Goal: Task Accomplishment & Management: Complete application form

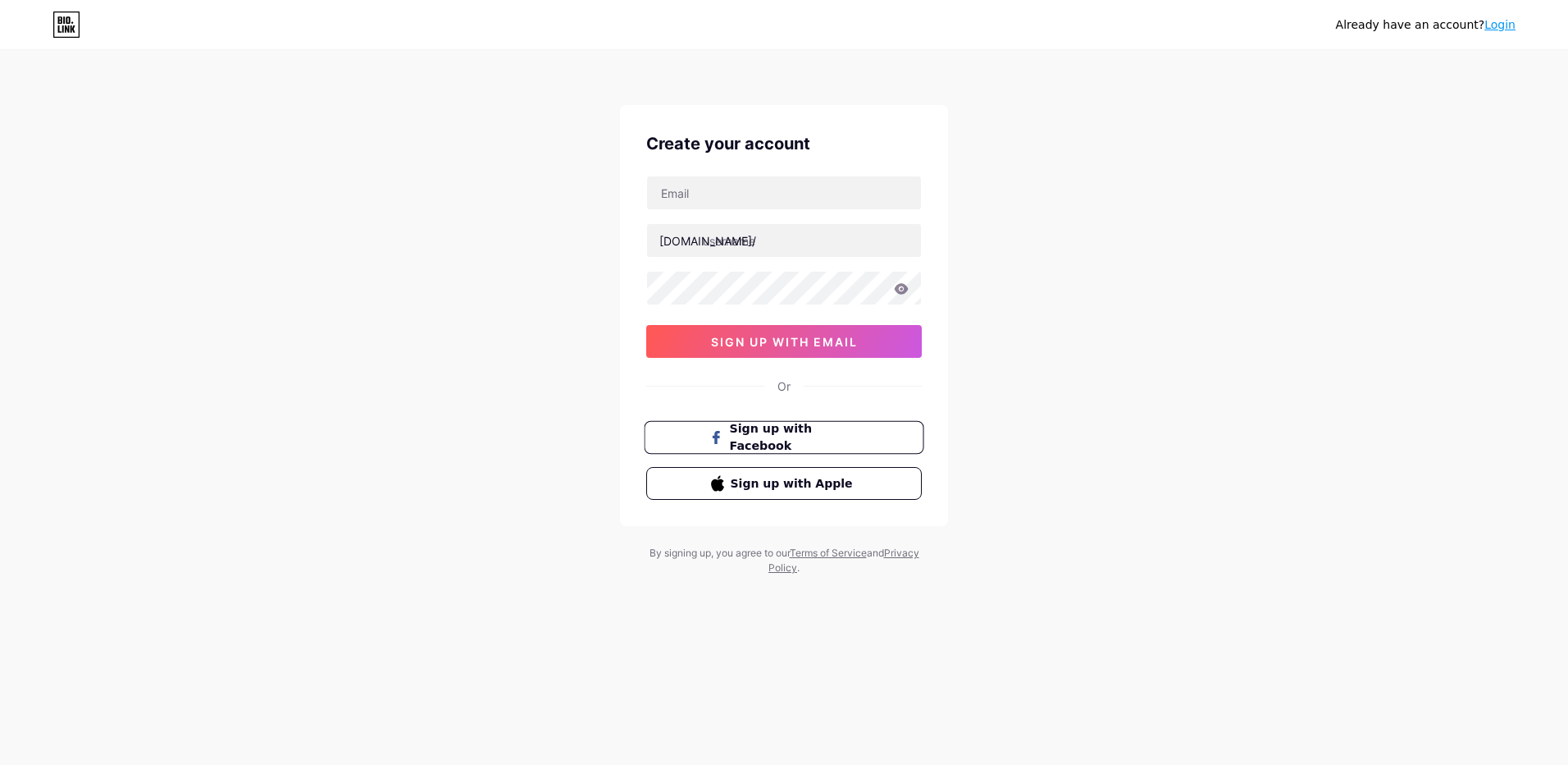
click at [798, 445] on span "Sign up with Facebook" at bounding box center [794, 437] width 129 height 35
click at [747, 198] on input "text" at bounding box center [784, 193] width 274 height 33
type input "[EMAIL_ADDRESS][DOMAIN_NAME]"
type input "spring maono"
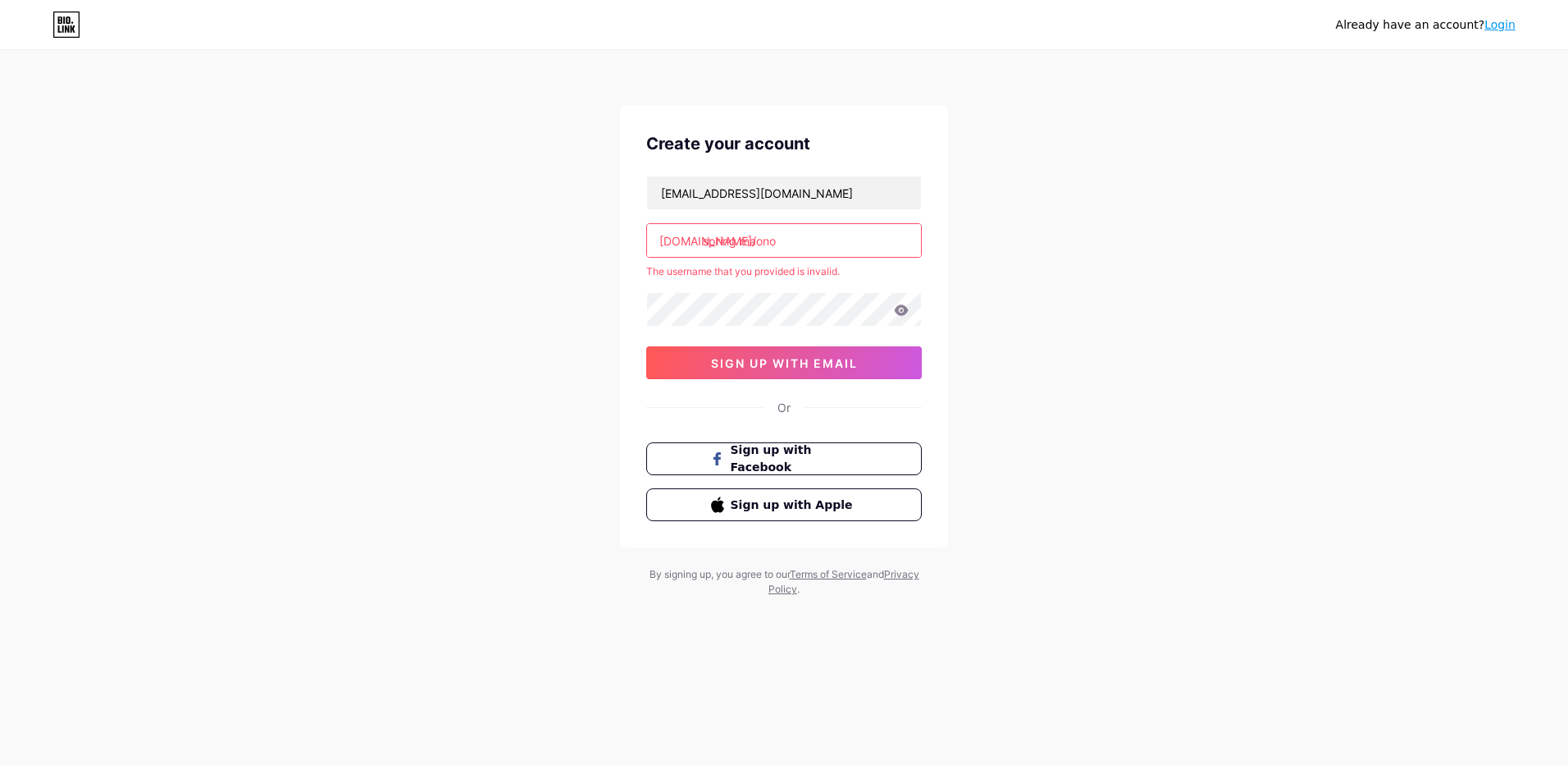
drag, startPoint x: 797, startPoint y: 243, endPoint x: 705, endPoint y: 253, distance: 92.5
click at [705, 253] on input "spring maono" at bounding box center [784, 240] width 274 height 33
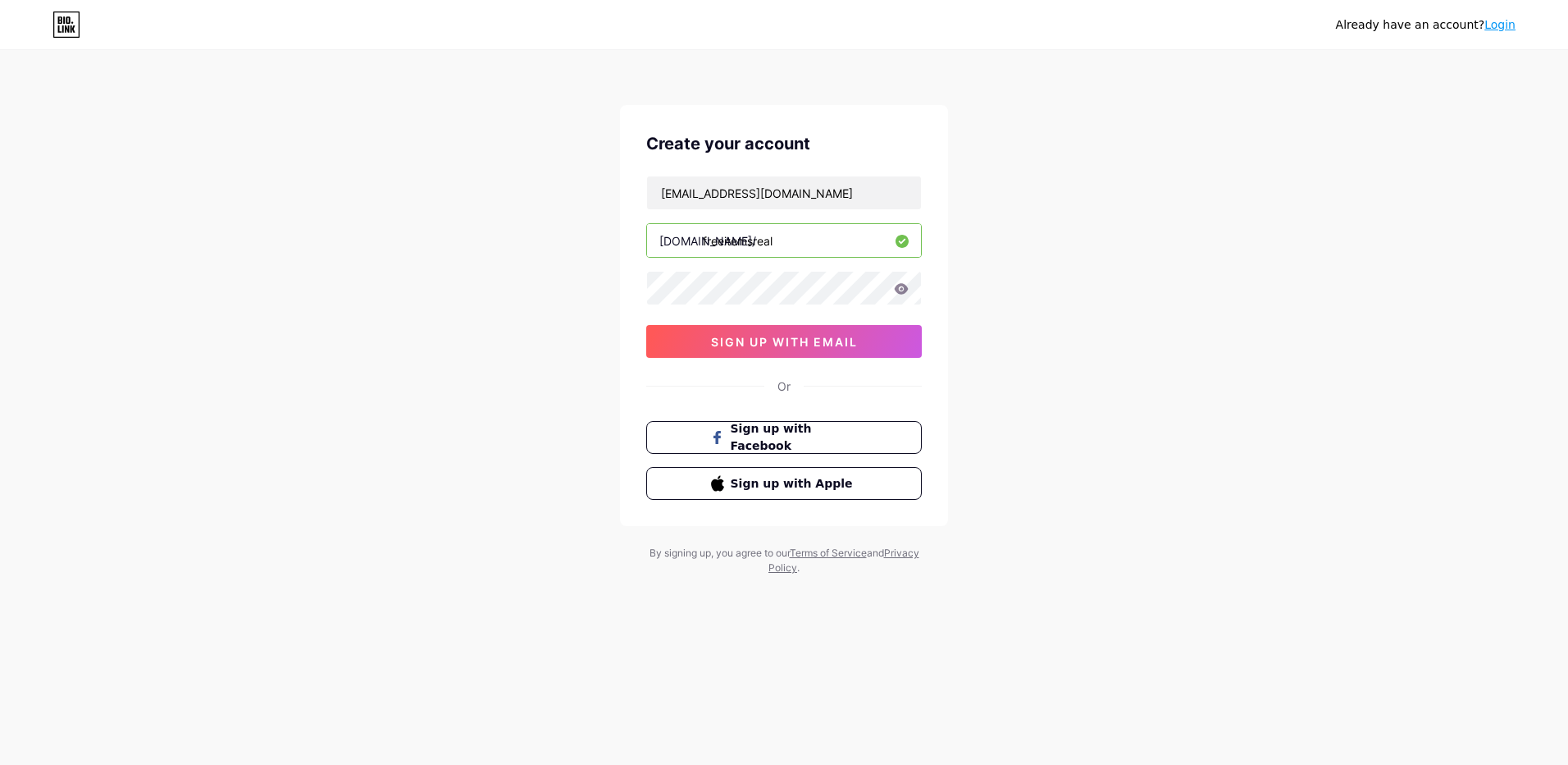
type input "freeitemsreal"
click at [904, 291] on icon at bounding box center [901, 288] width 14 height 11
click at [738, 335] on span "sign up with email" at bounding box center [784, 341] width 146 height 14
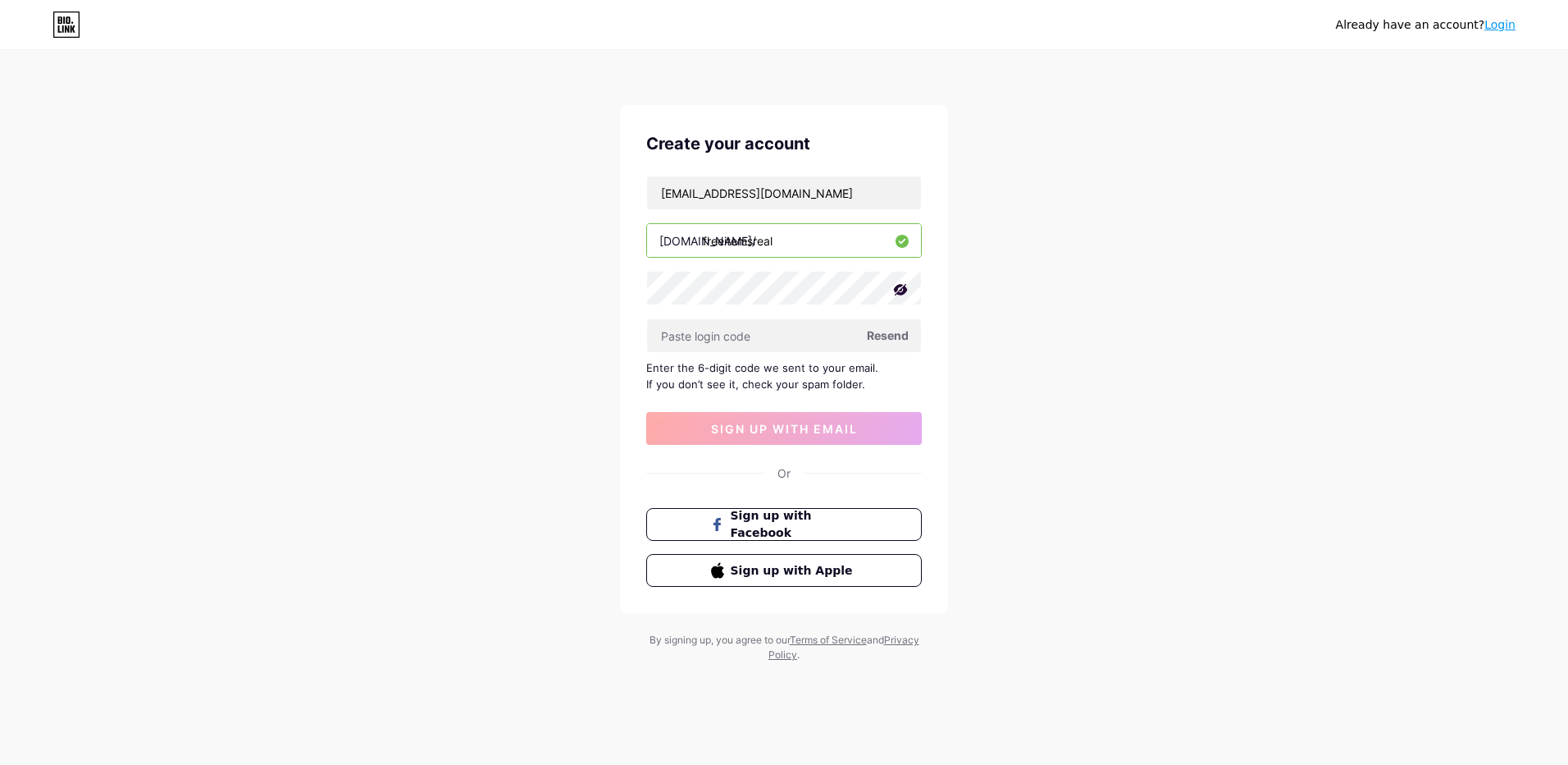
click at [893, 335] on span "Resend" at bounding box center [887, 335] width 42 height 17
drag, startPoint x: 790, startPoint y: 195, endPoint x: 534, endPoint y: 204, distance: 256.2
click at [536, 206] on div "Already have an account? Login Create your account [EMAIL_ADDRESS][DOMAIN_NAME]…" at bounding box center [784, 357] width 1568 height 715
type input "[EMAIL_ADDRESS][DOMAIN_NAME]"
click at [771, 433] on span "sign up with email" at bounding box center [784, 429] width 146 height 14
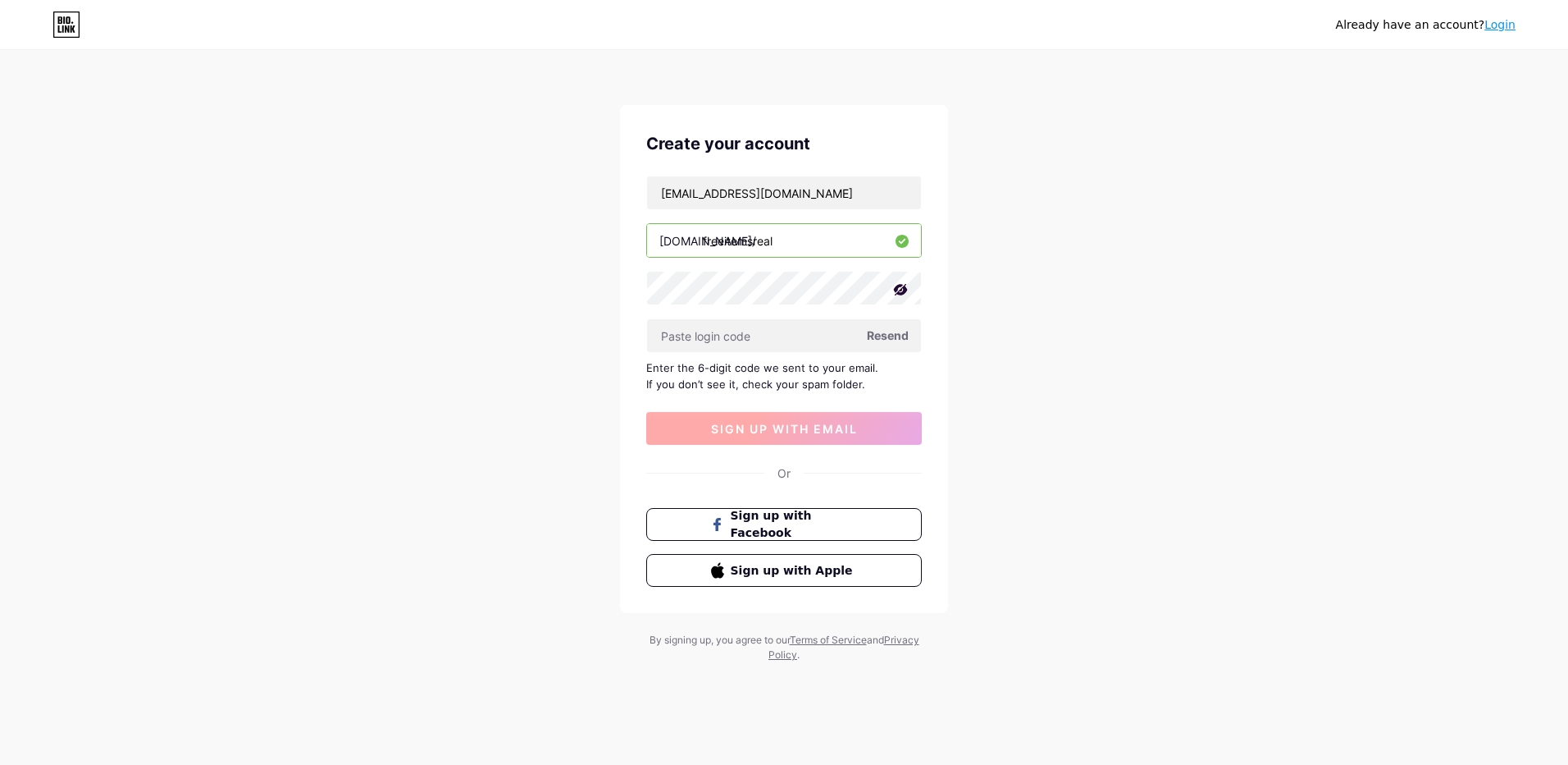
click at [790, 435] on button "sign up with email" at bounding box center [784, 429] width 275 height 33
click at [992, 246] on div "Already have an account? Login Create your account [EMAIL_ADDRESS][DOMAIN_NAME]…" at bounding box center [784, 357] width 1568 height 715
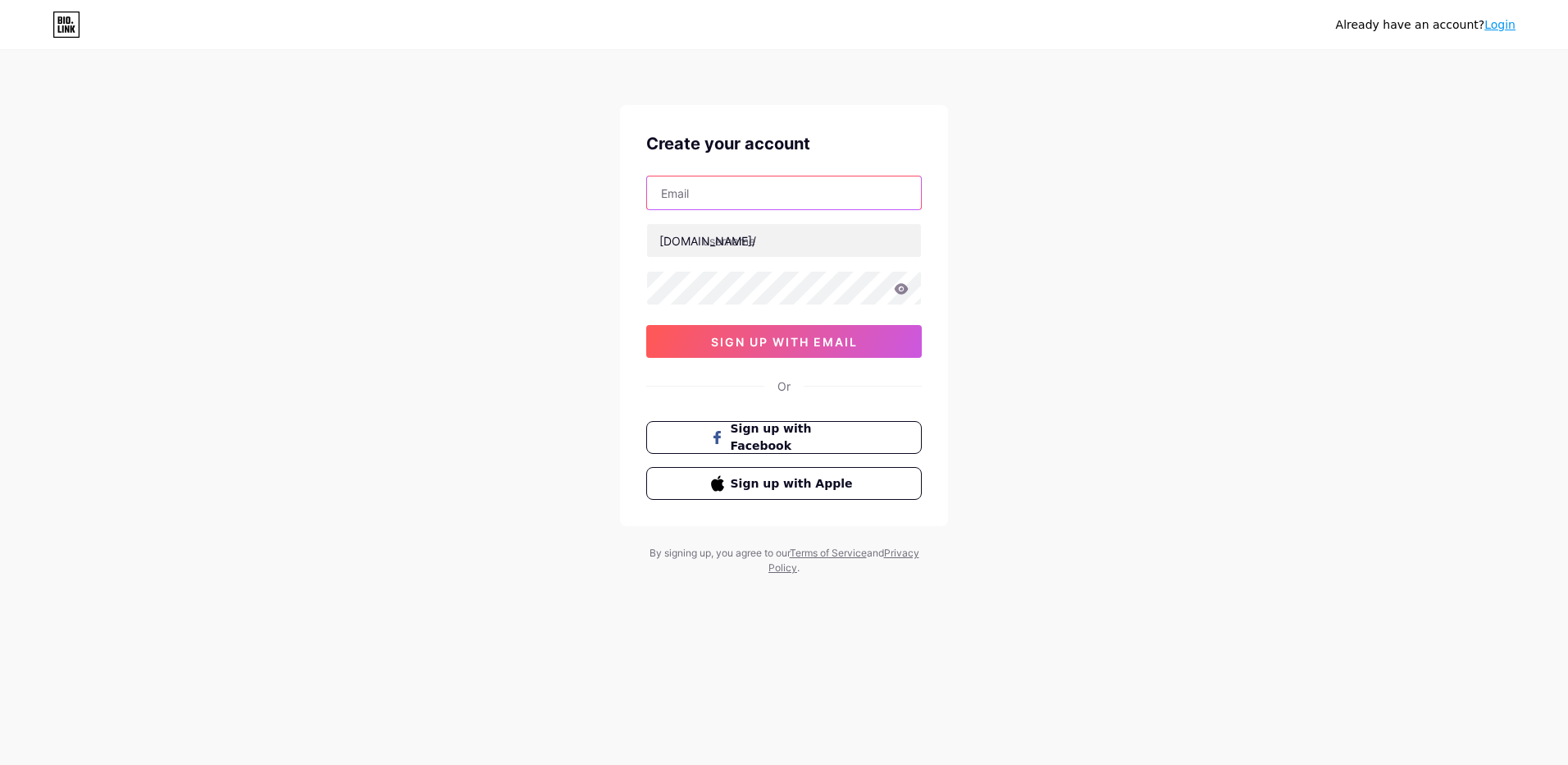
click at [721, 186] on input "text" at bounding box center [784, 193] width 274 height 33
type input "[EMAIL_ADDRESS][DOMAIN_NAME]"
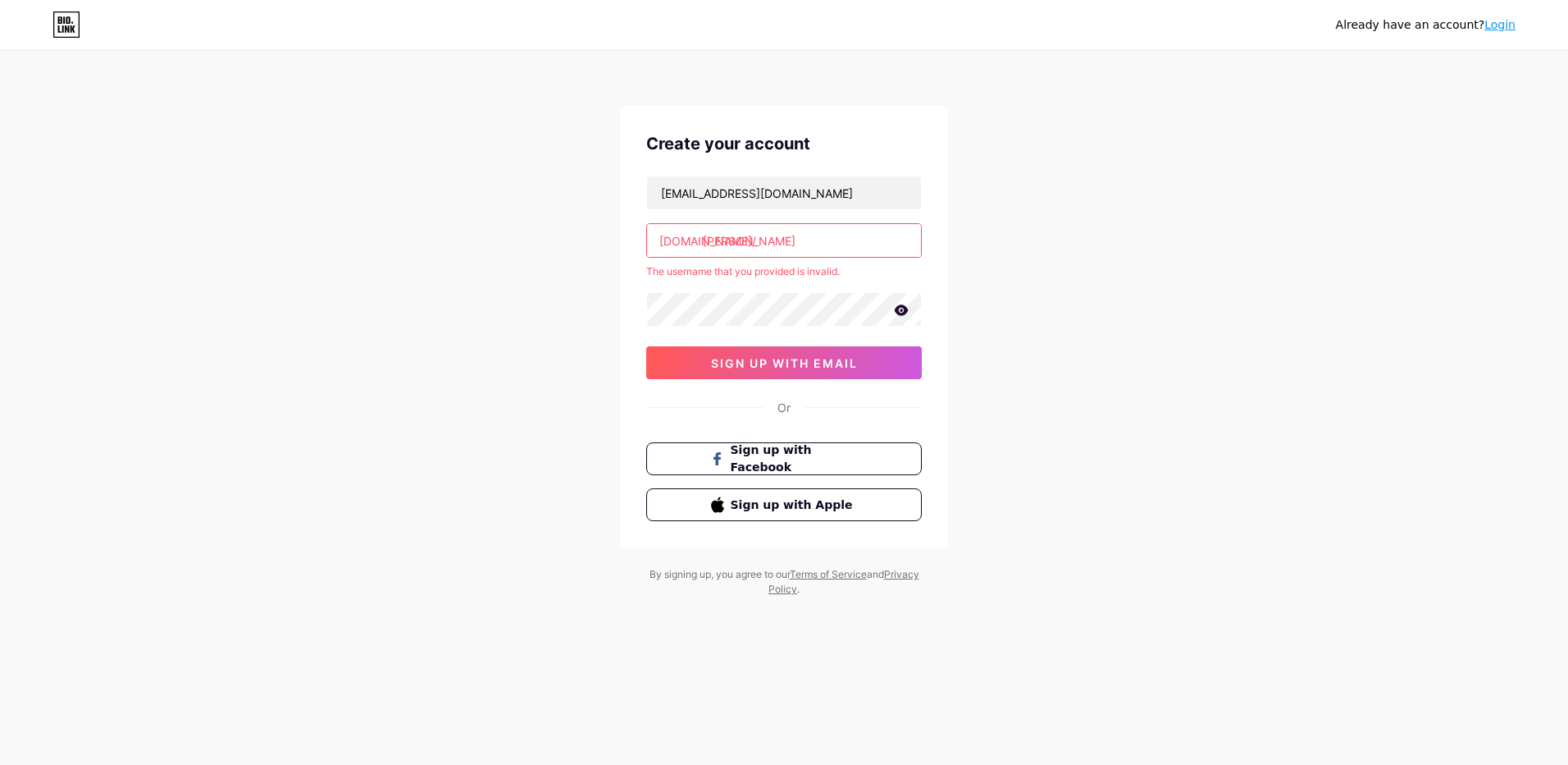
click at [902, 314] on icon at bounding box center [901, 309] width 14 height 11
type input "j"
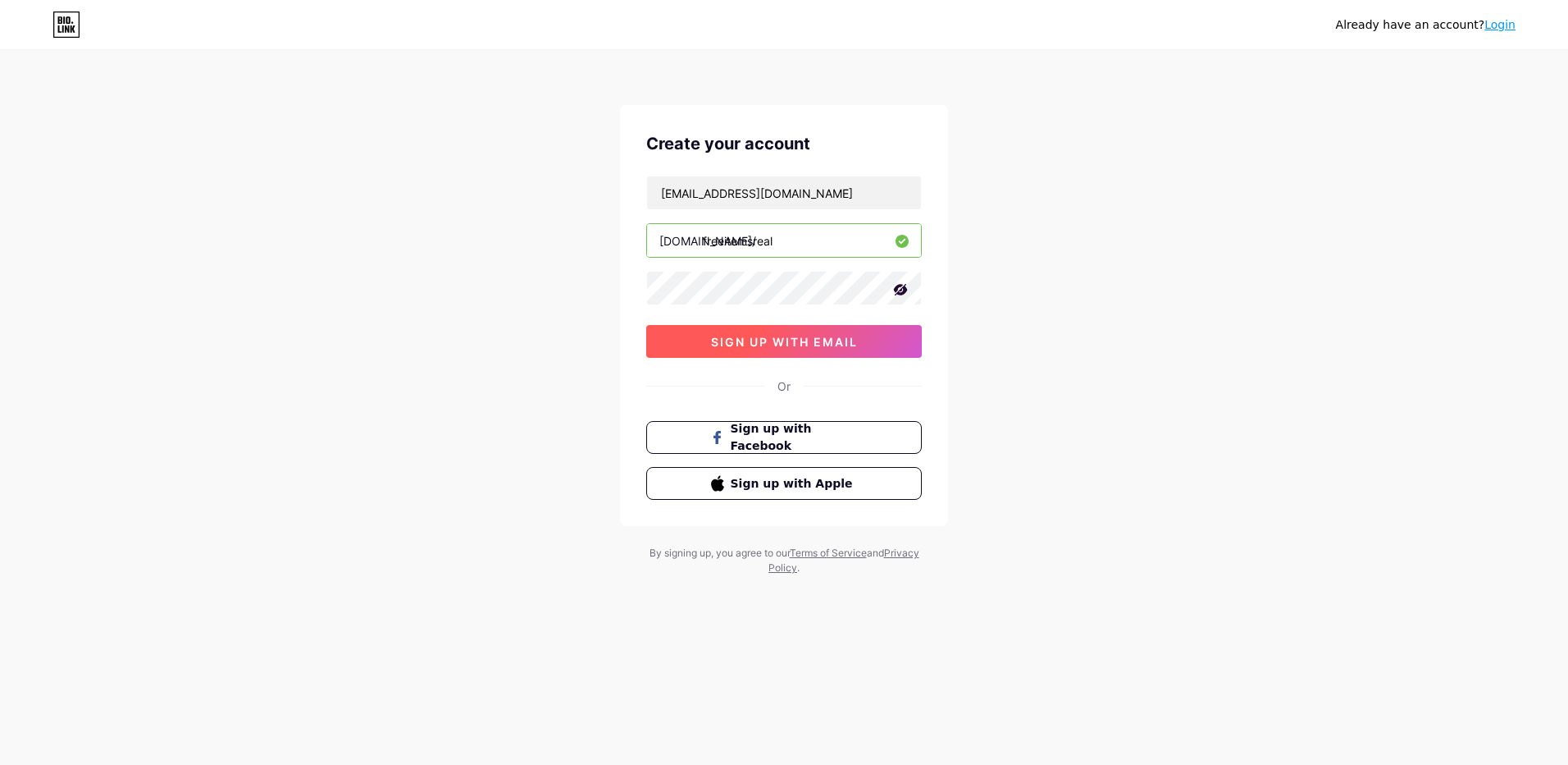
click at [783, 349] on button "sign up with email" at bounding box center [784, 341] width 275 height 33
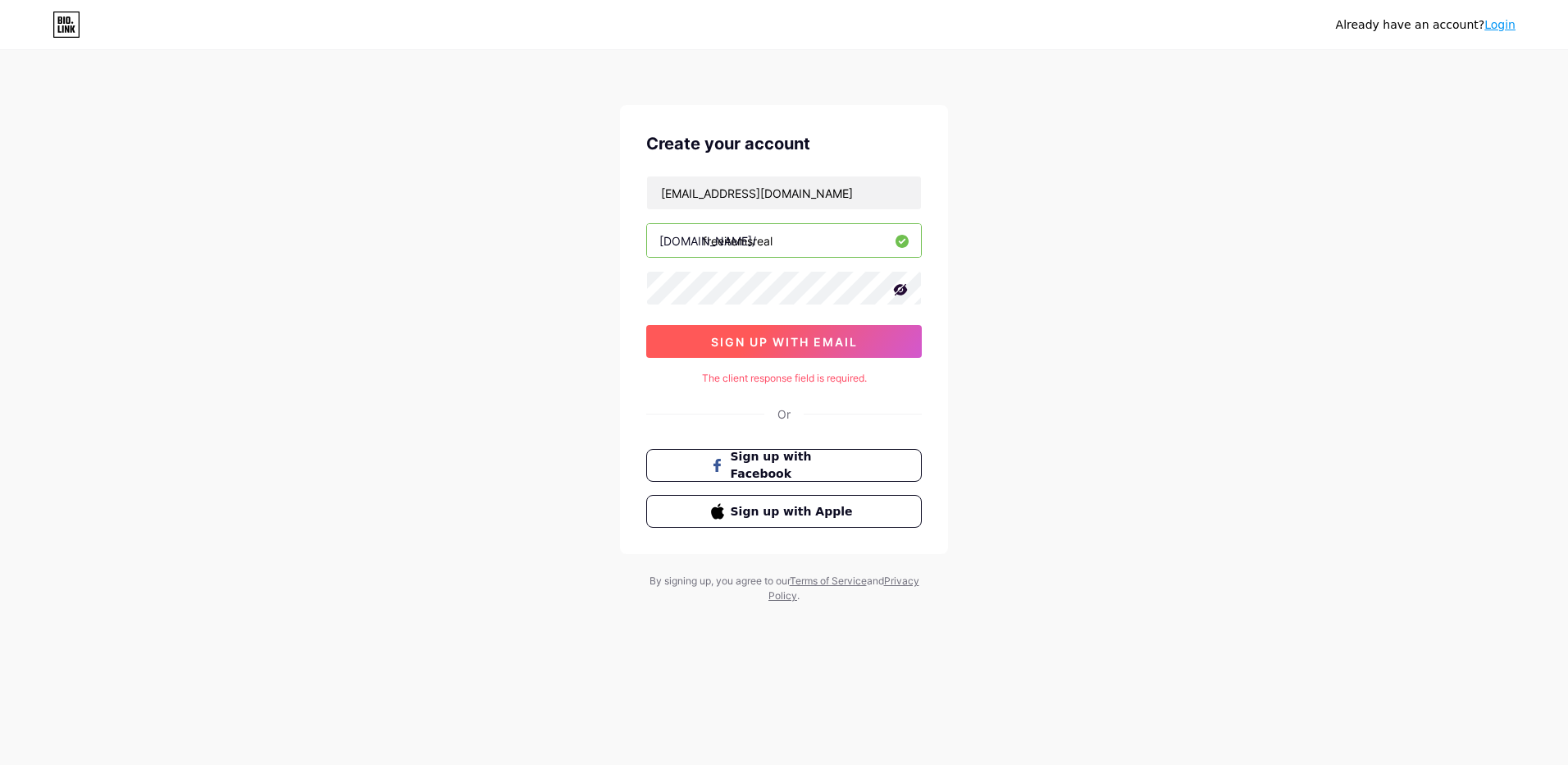
click at [807, 345] on span "sign up with email" at bounding box center [784, 341] width 146 height 14
click at [800, 242] on input "freeitemsreal" at bounding box center [784, 240] width 274 height 33
type input "freeitemsrea"
click at [753, 346] on span "sign up with email" at bounding box center [784, 341] width 146 height 14
click at [823, 191] on input "[EMAIL_ADDRESS][DOMAIN_NAME]" at bounding box center [784, 193] width 274 height 33
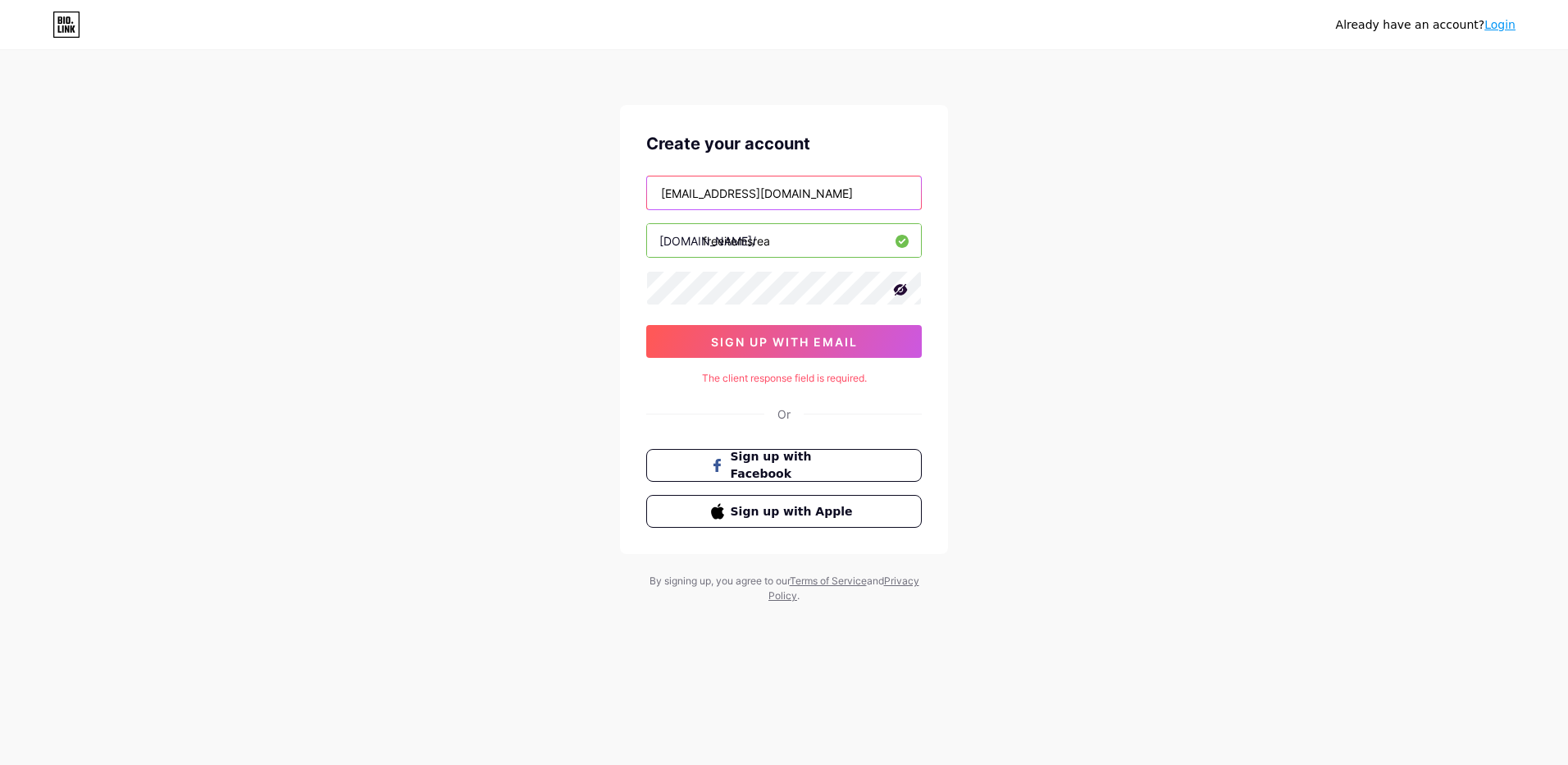
click at [740, 195] on input "[EMAIL_ADDRESS][DOMAIN_NAME]" at bounding box center [784, 193] width 274 height 33
click at [741, 195] on input "[EMAIL_ADDRESS][DOMAIN_NAME]" at bounding box center [784, 193] width 274 height 33
type input "dhanarkynd@gmail.com"
click at [800, 343] on span "sign up with email" at bounding box center [784, 341] width 146 height 14
click at [797, 520] on button "Sign up with Apple" at bounding box center [783, 511] width 280 height 34
